Goal: Complete application form

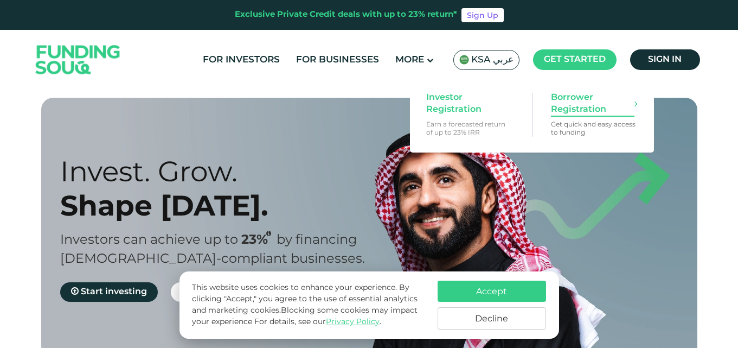
click at [580, 101] on span "Borrower Registration" at bounding box center [593, 104] width 84 height 24
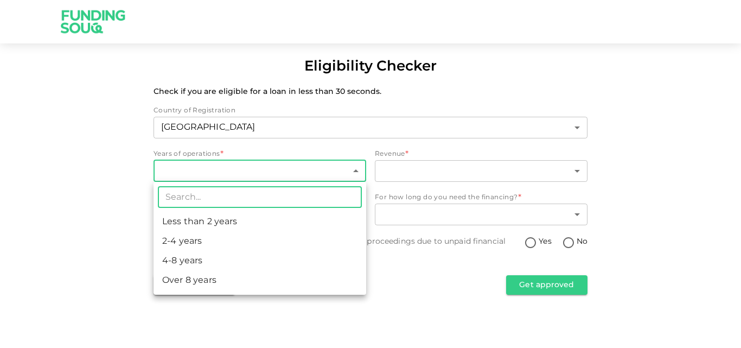
click at [268, 171] on body "Eligibility Checker Check if you are eligible for a loan in less than 30 second…" at bounding box center [370, 174] width 741 height 348
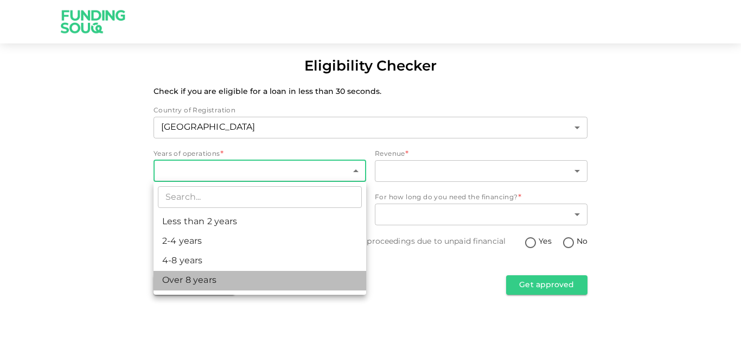
click at [247, 285] on li "Over 8 years" at bounding box center [259, 281] width 213 height 20
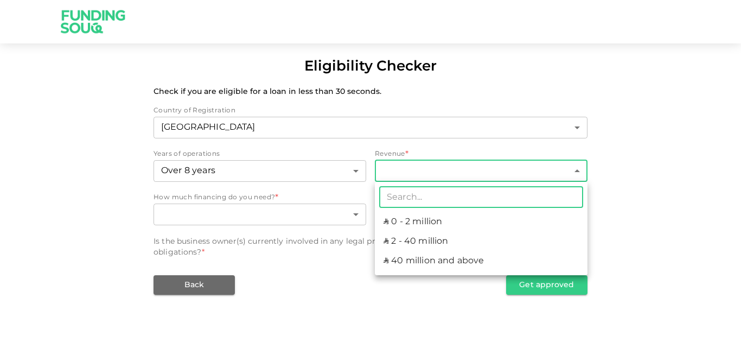
click at [414, 172] on body "Eligibility Checker Check if you are eligible for a loan in less than 30 second…" at bounding box center [370, 174] width 741 height 348
click at [414, 172] on div at bounding box center [370, 174] width 741 height 348
click at [414, 172] on body "Eligibility Checker Check if you are eligible for a loan in less than 30 second…" at bounding box center [370, 174] width 741 height 348
click at [316, 175] on div at bounding box center [370, 174] width 741 height 348
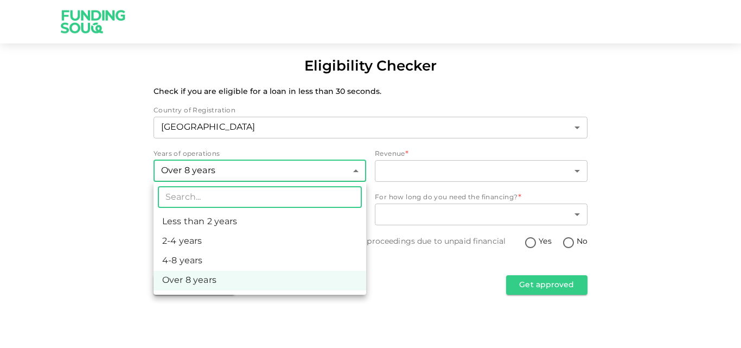
click at [317, 172] on body "Eligibility Checker Check if you are eligible for a loan in less than 30 second…" at bounding box center [370, 174] width 741 height 348
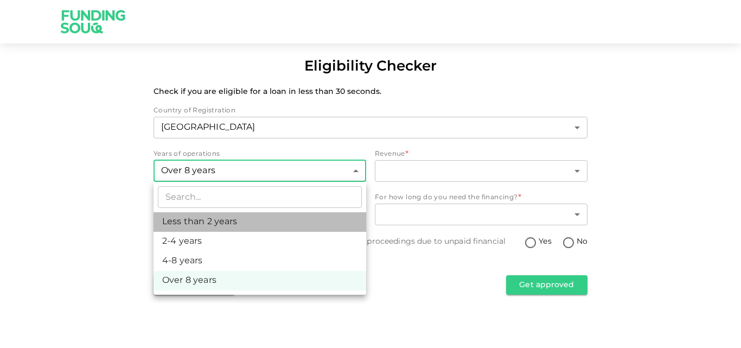
click at [305, 225] on li "Less than 2 years" at bounding box center [259, 222] width 213 height 20
type input "1"
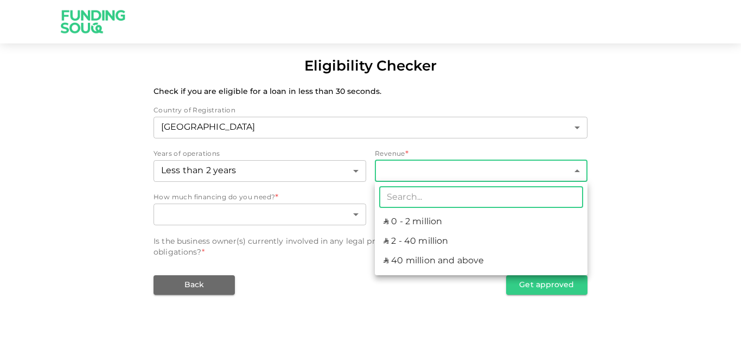
click at [432, 166] on body "Eligibility Checker Check if you are eligible for a loan in less than 30 second…" at bounding box center [370, 174] width 741 height 348
click at [432, 166] on div at bounding box center [370, 174] width 741 height 348
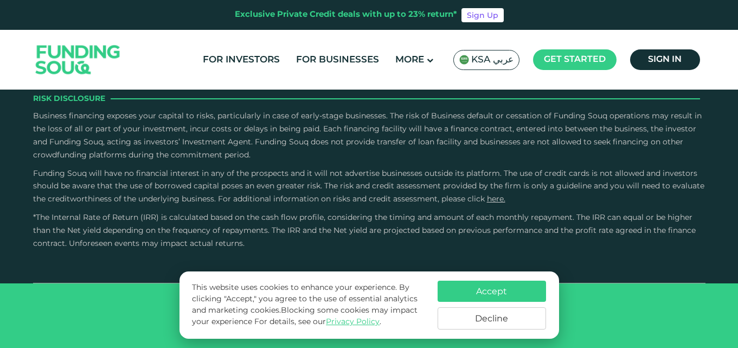
scroll to position [1681, 0]
type tc-range-slider "4"
click at [498, 287] on button "Accept" at bounding box center [492, 290] width 108 height 21
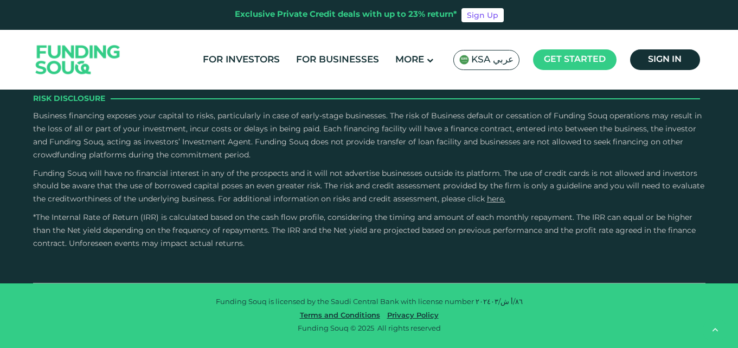
scroll to position [3317, 0]
